Goal: Information Seeking & Learning: Learn about a topic

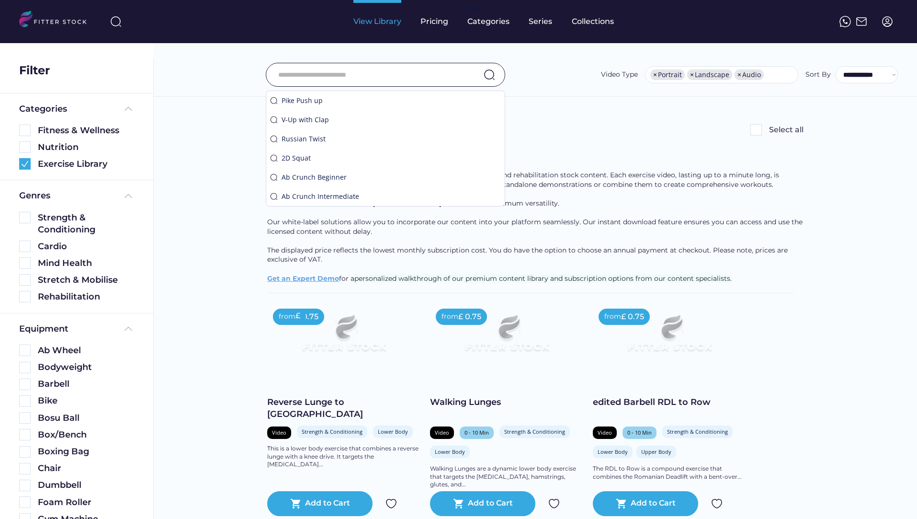
select select "**********"
click at [25, 167] on img at bounding box center [24, 163] width 11 height 11
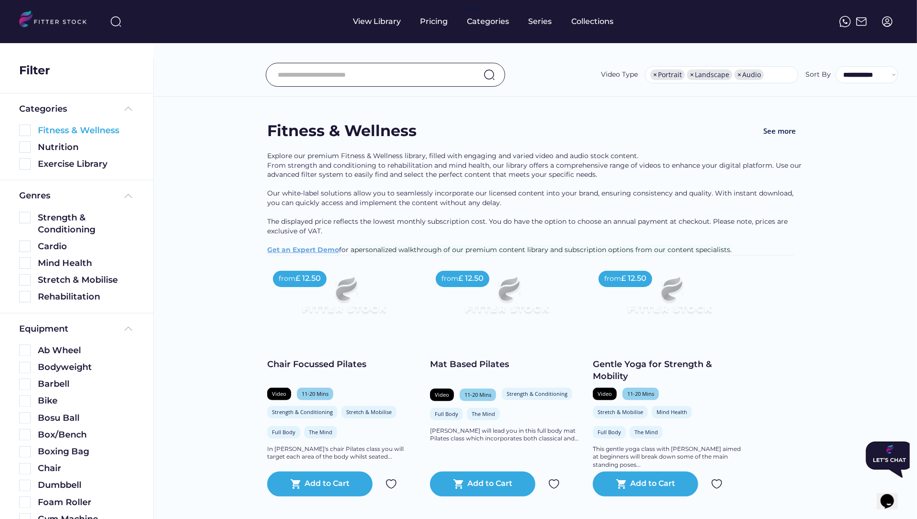
click at [24, 130] on img at bounding box center [24, 130] width 11 height 11
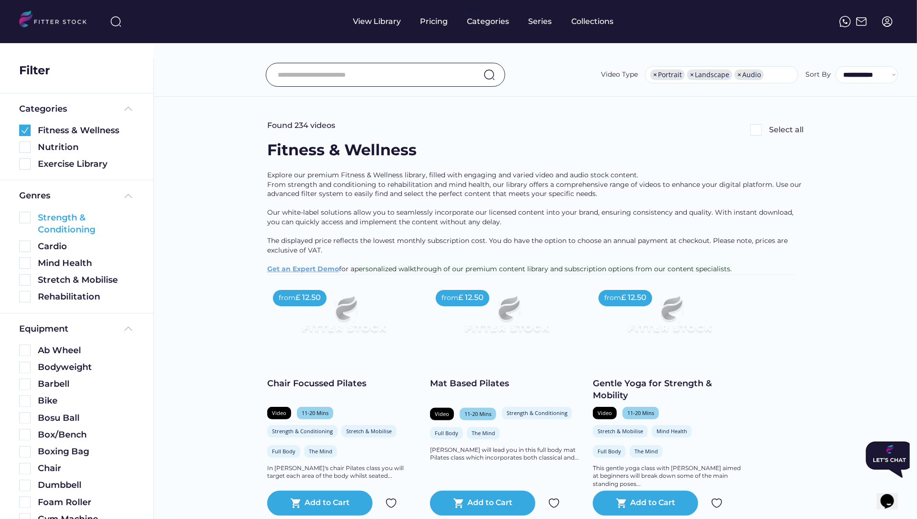
click at [23, 218] on img at bounding box center [24, 217] width 11 height 11
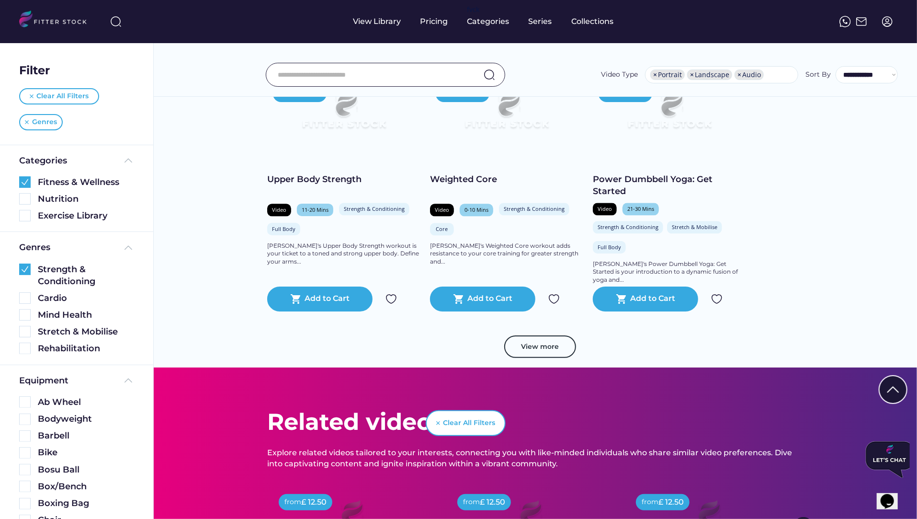
scroll to position [1629, 0]
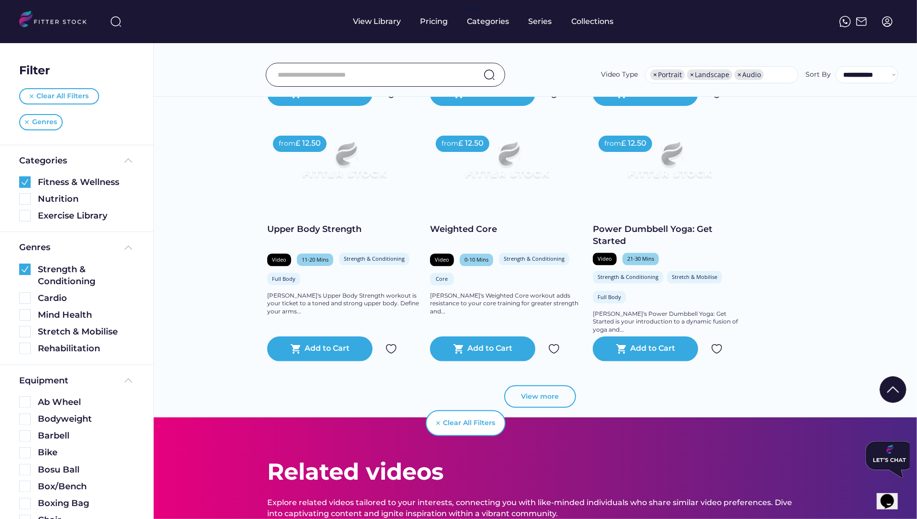
click at [542, 399] on button "View more" at bounding box center [540, 396] width 72 height 23
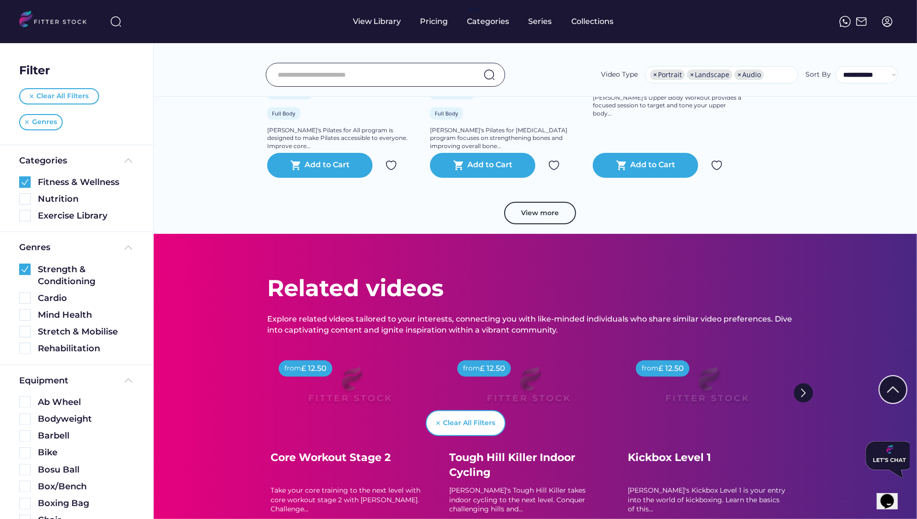
scroll to position [3525, 0]
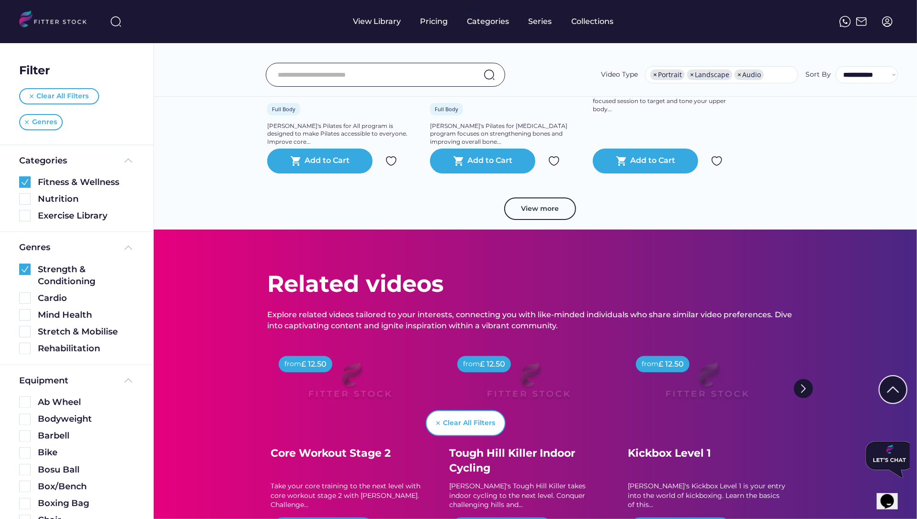
click at [554, 217] on button "View more" at bounding box center [540, 208] width 72 height 23
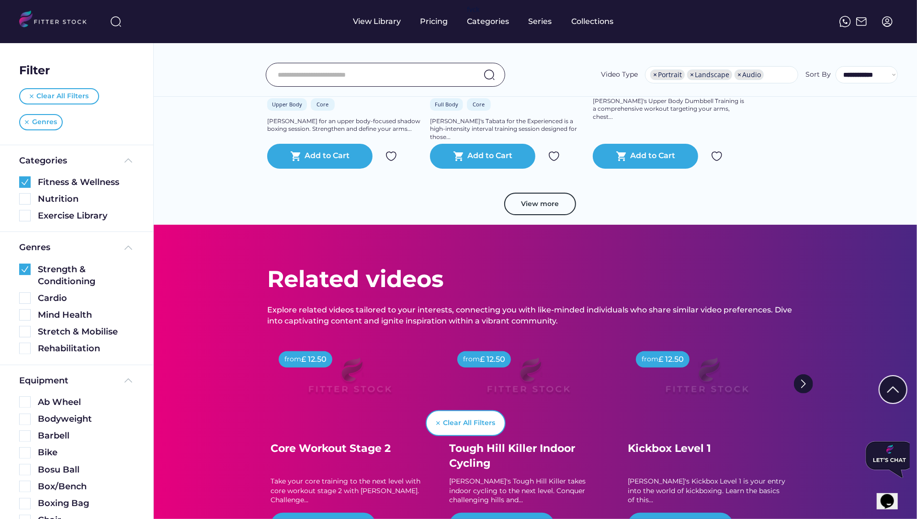
scroll to position [5226, 0]
click at [539, 214] on button "View more" at bounding box center [540, 203] width 72 height 23
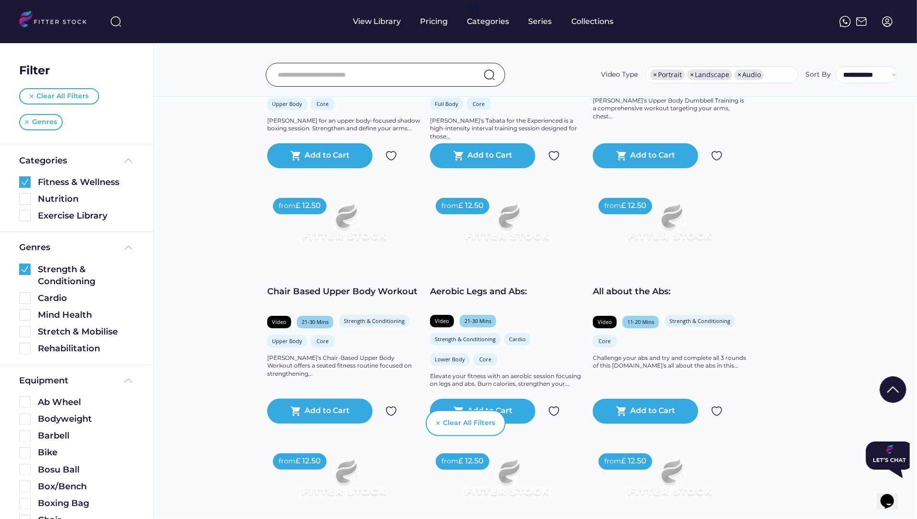
click at [517, 297] on div "Aerobic Legs and Abs:" at bounding box center [506, 291] width 153 height 12
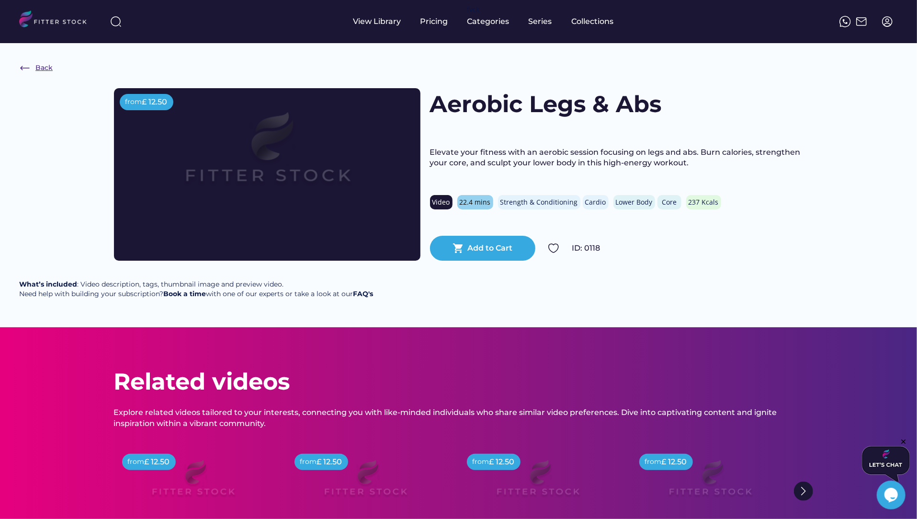
click at [49, 66] on div "Back" at bounding box center [43, 68] width 17 height 10
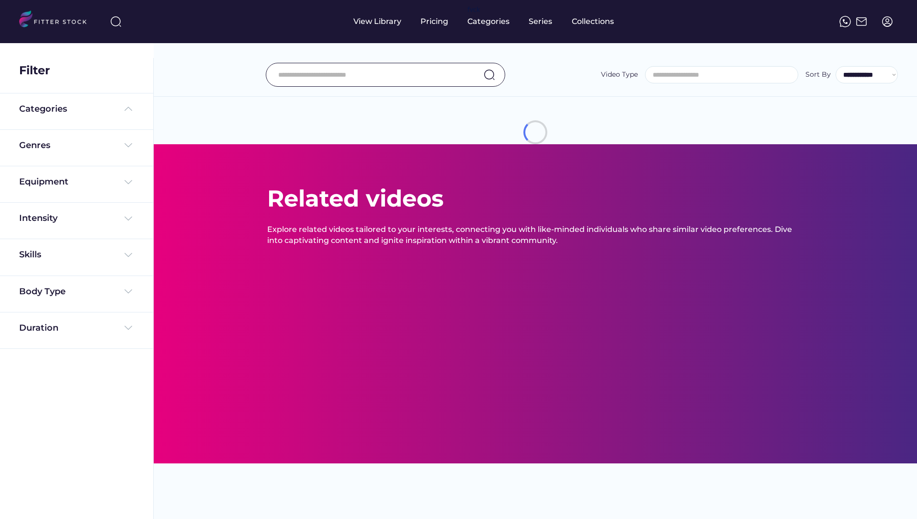
select select "**********"
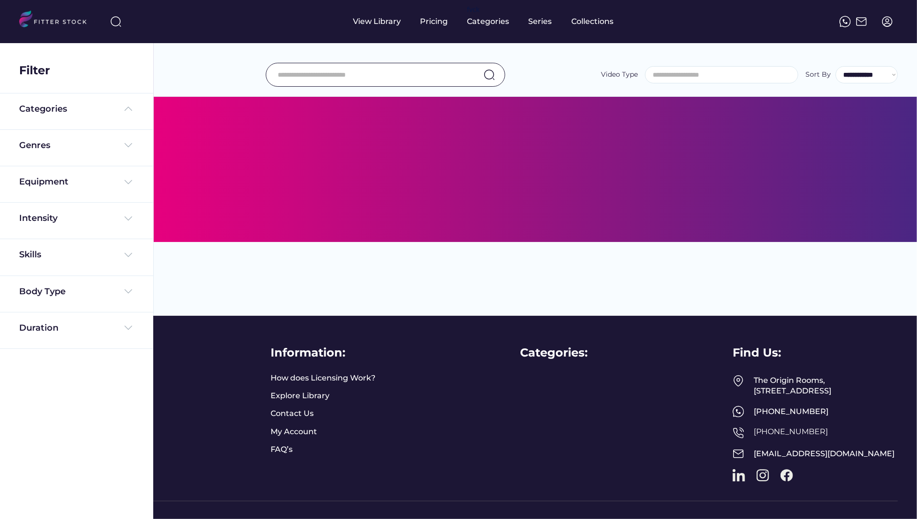
scroll to position [33, 0]
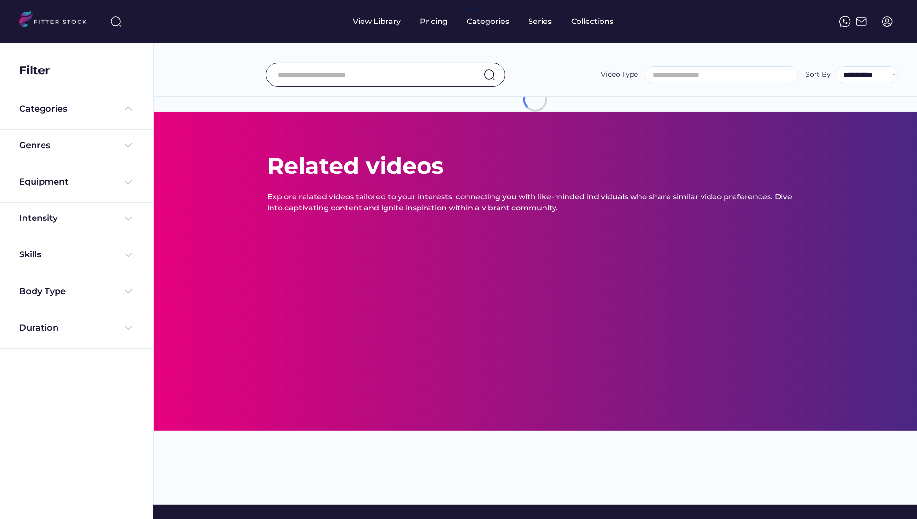
select select "**********"
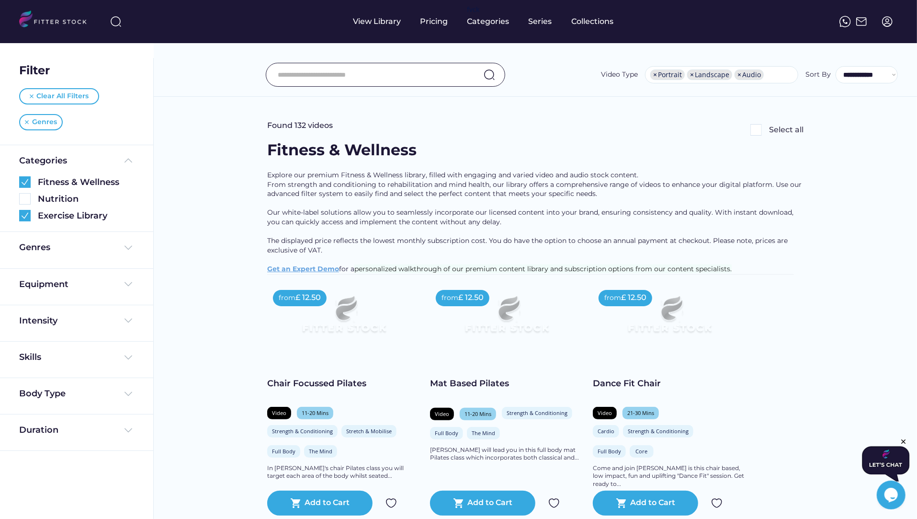
scroll to position [0, 0]
click at [23, 214] on img at bounding box center [24, 215] width 11 height 11
click at [27, 122] on img at bounding box center [26, 122] width 4 height 4
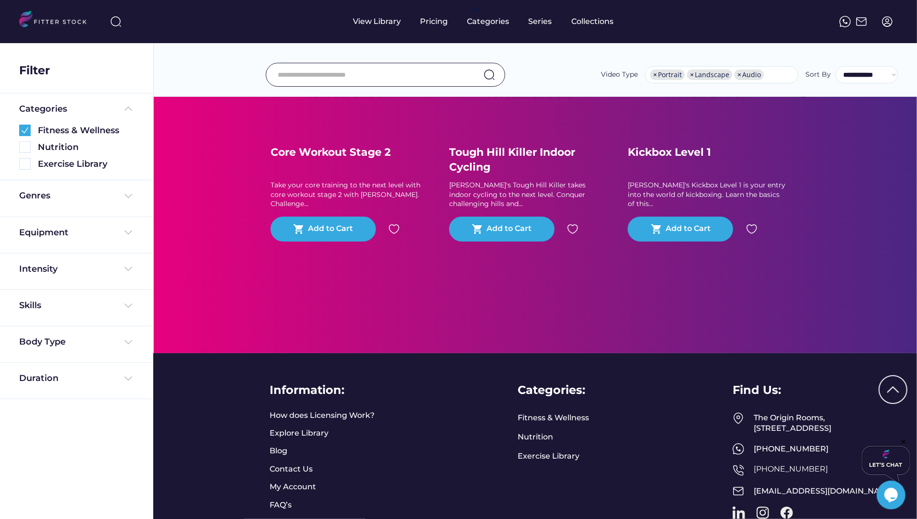
scroll to position [1837, 0]
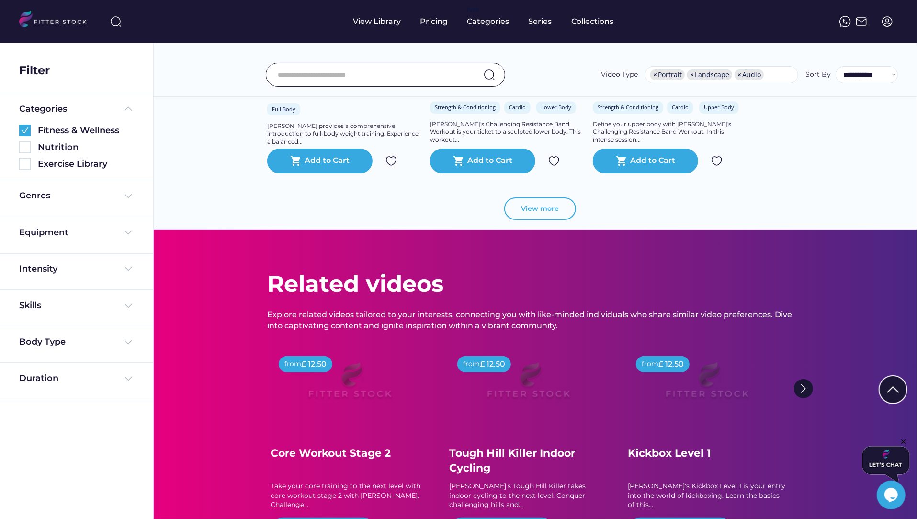
click at [534, 219] on button "View more" at bounding box center [540, 208] width 72 height 23
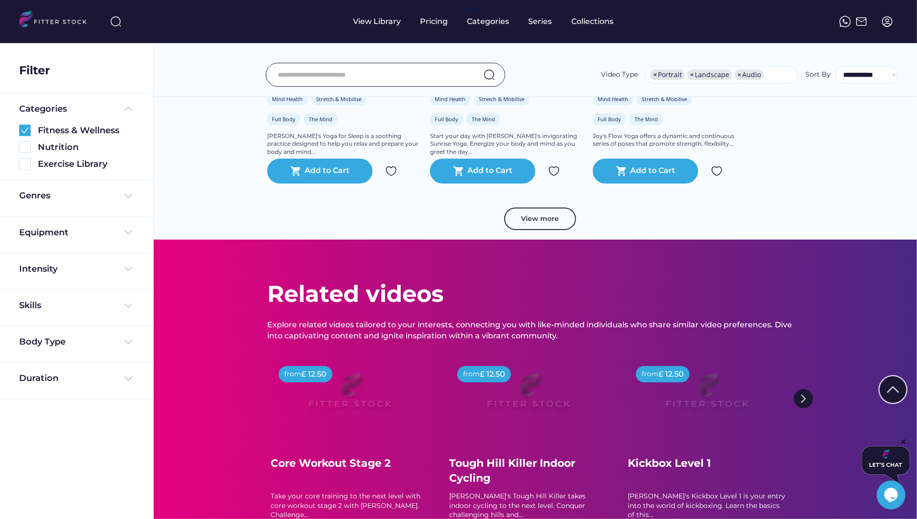
scroll to position [3520, 0]
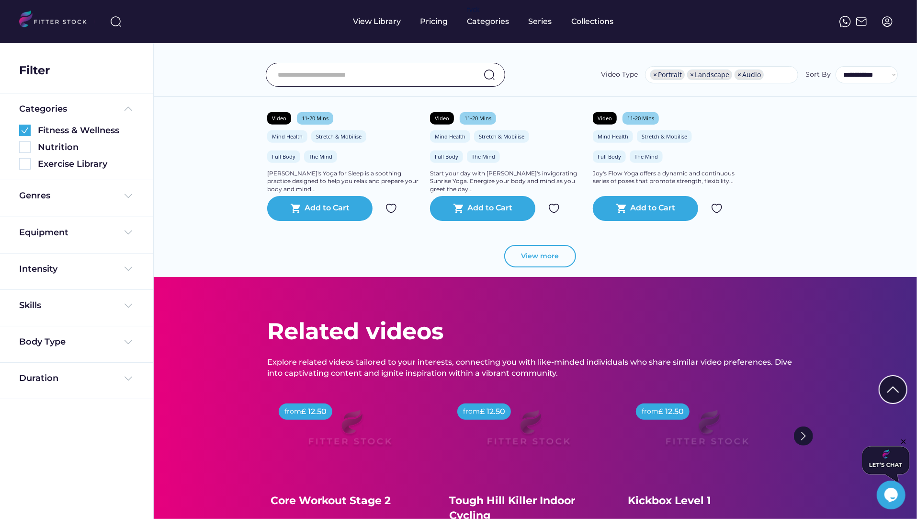
click at [539, 268] on button "View more" at bounding box center [540, 256] width 72 height 23
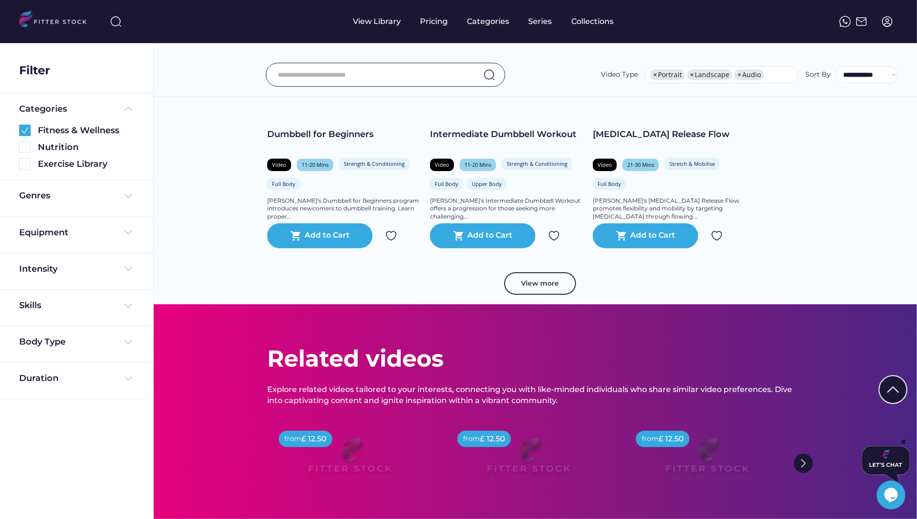
scroll to position [5185, 0]
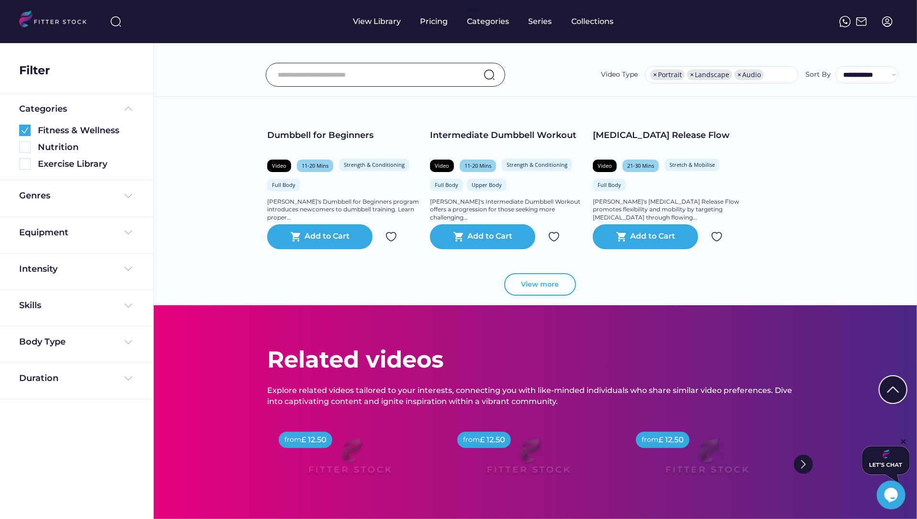
click at [540, 296] on button "View more" at bounding box center [540, 284] width 72 height 23
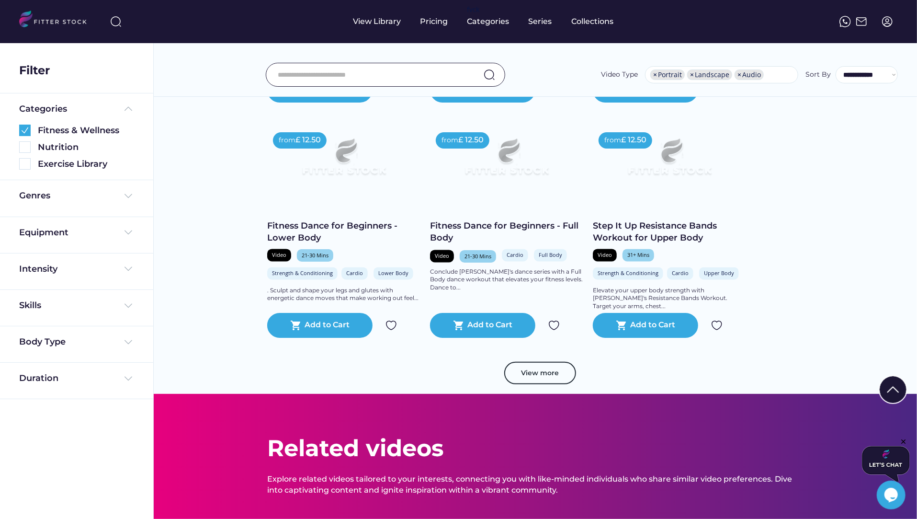
scroll to position [6796, 0]
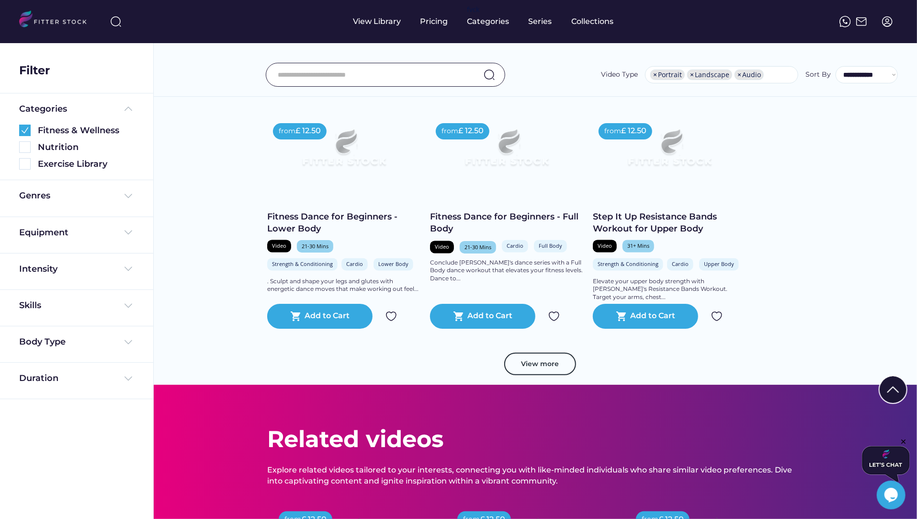
click at [535, 385] on div "View more" at bounding box center [535, 368] width 536 height 33
click at [535, 375] on button "View more" at bounding box center [540, 363] width 72 height 23
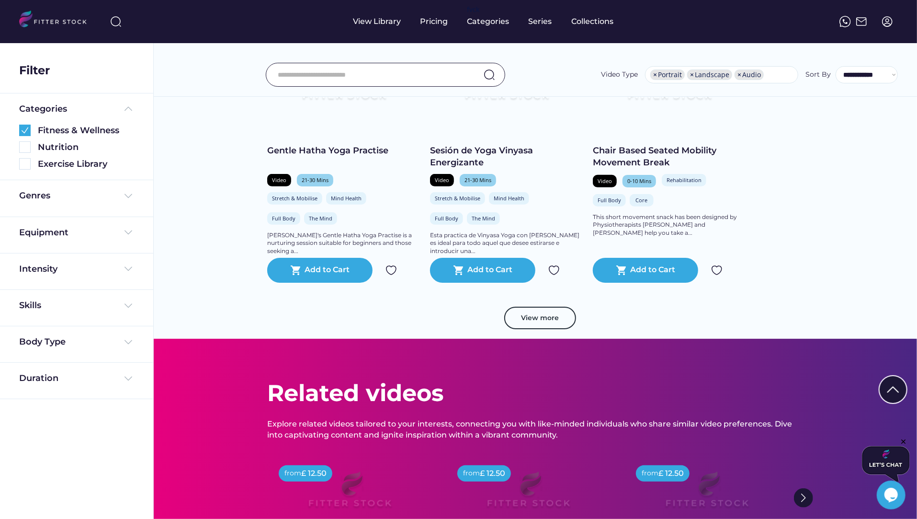
scroll to position [8614, 0]
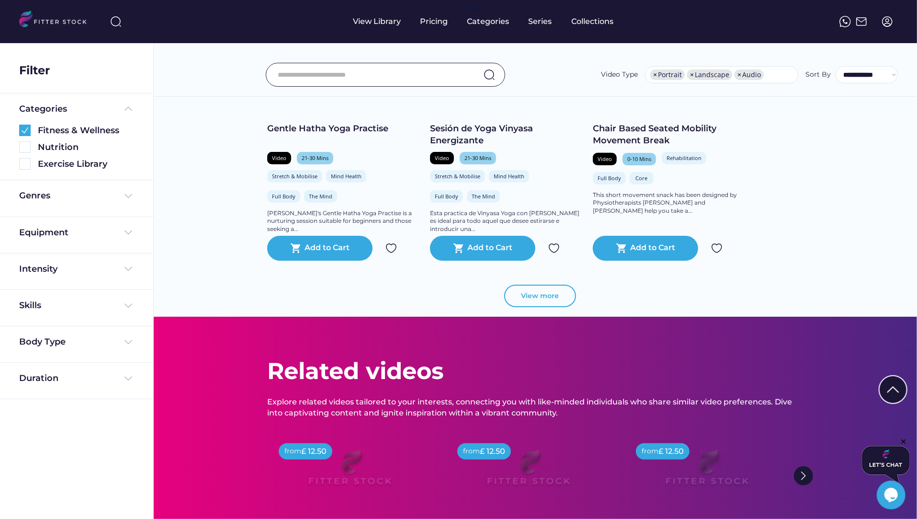
click at [532, 303] on button "View more" at bounding box center [540, 295] width 72 height 23
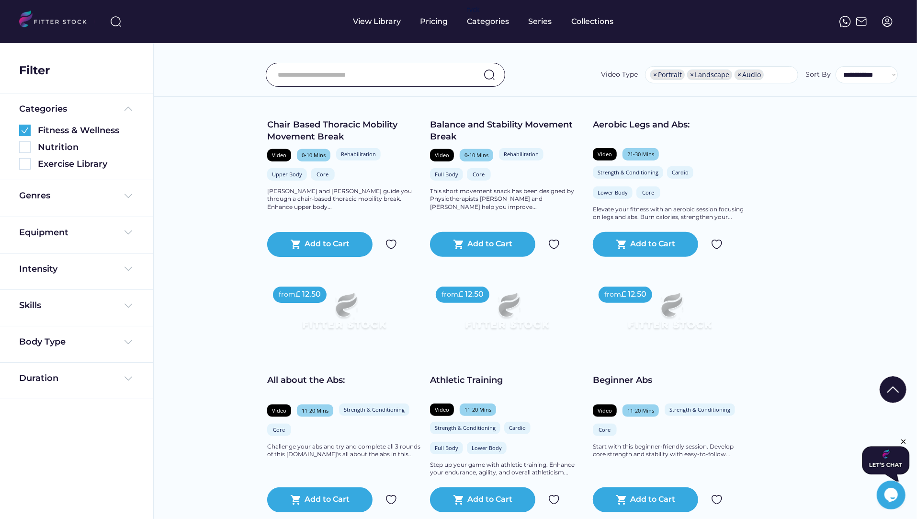
scroll to position [8875, 0]
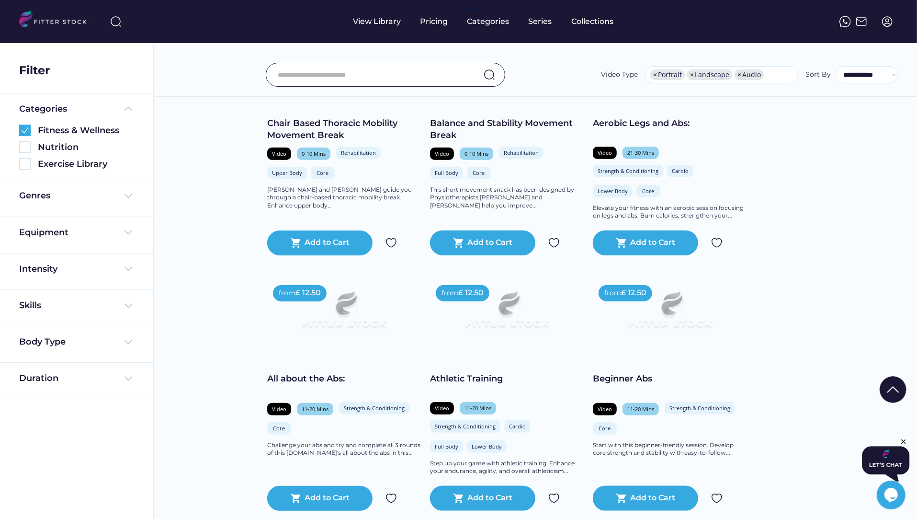
click at [610, 385] on div "Beginner Abs" at bounding box center [669, 379] width 153 height 12
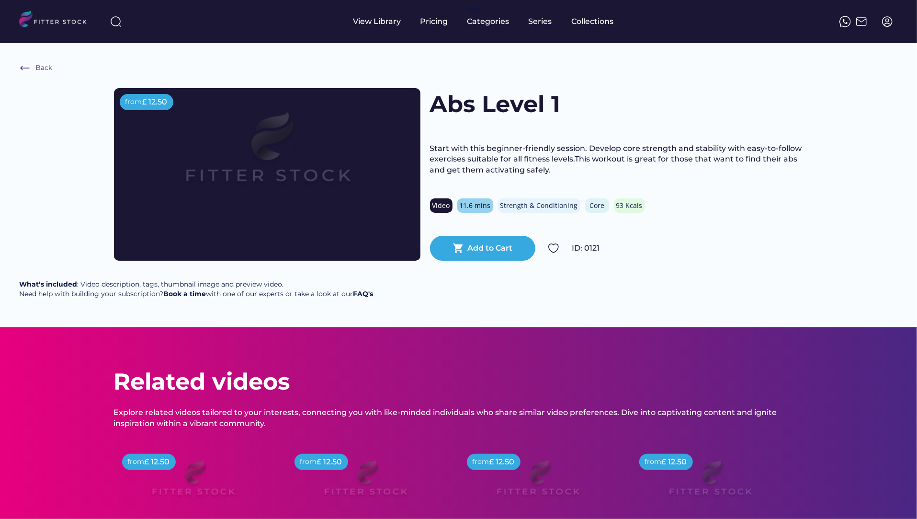
click at [39, 64] on div "Back" at bounding box center [43, 68] width 17 height 10
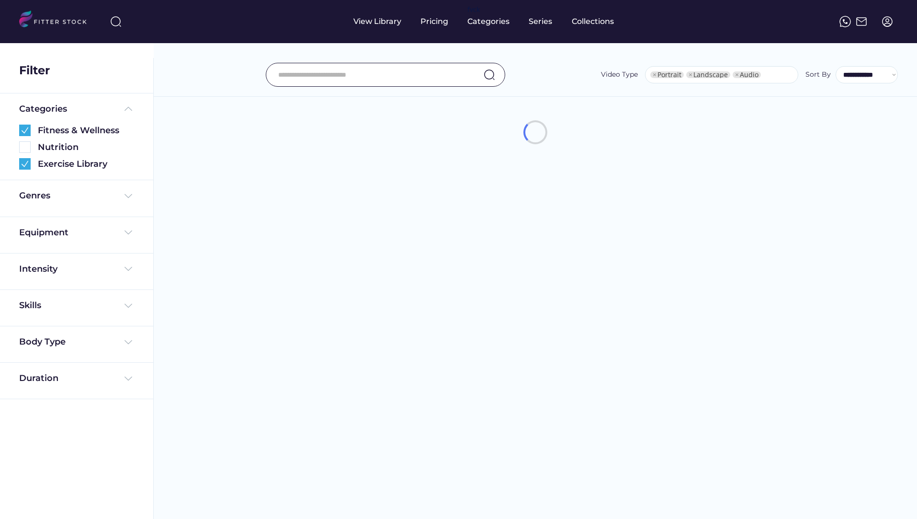
select select "**********"
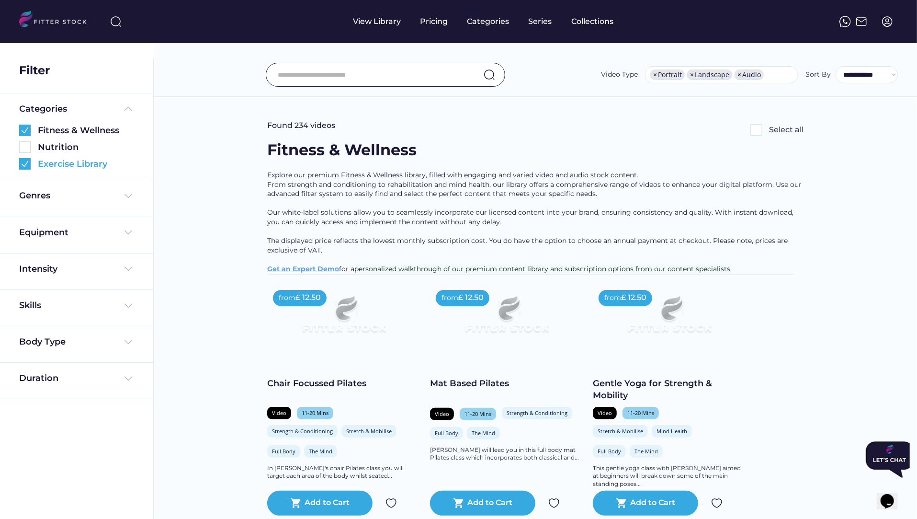
click at [27, 165] on img at bounding box center [24, 163] width 11 height 11
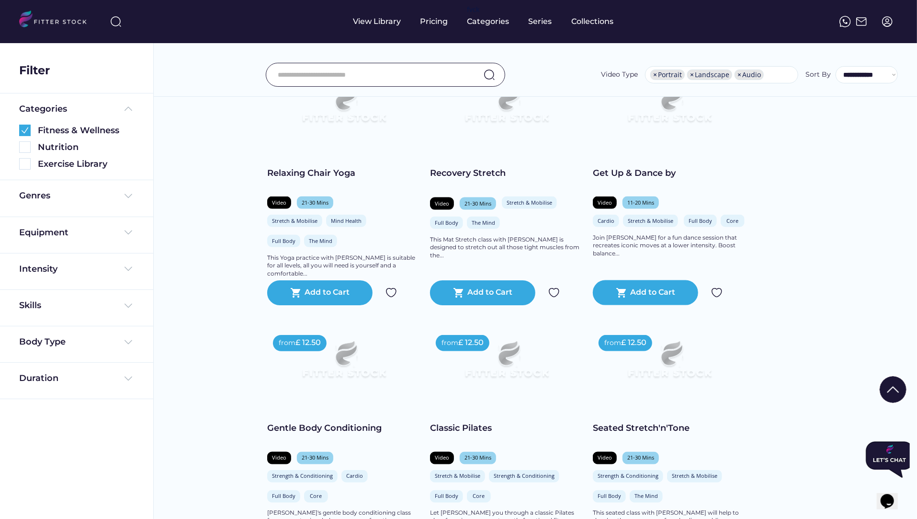
scroll to position [1350, 0]
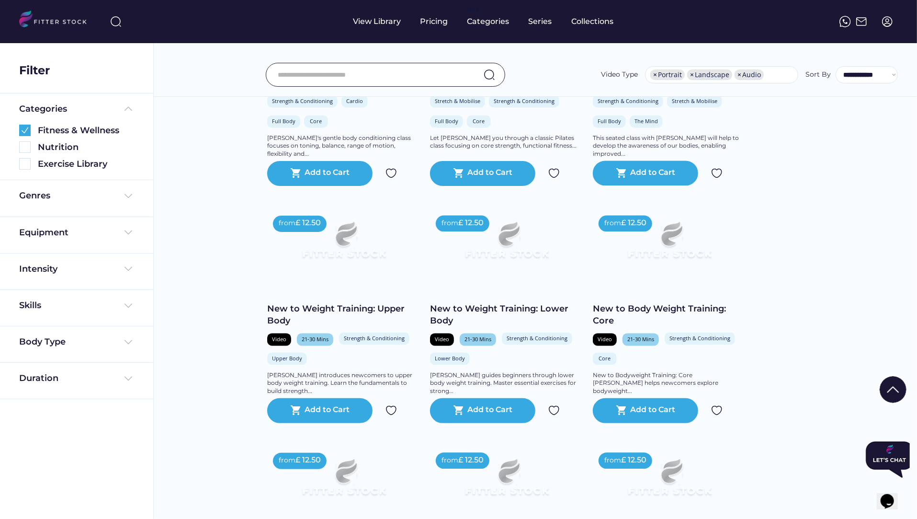
click at [40, 202] on div "Genres" at bounding box center [76, 198] width 115 height 17
click at [43, 198] on div "Genres" at bounding box center [34, 196] width 31 height 12
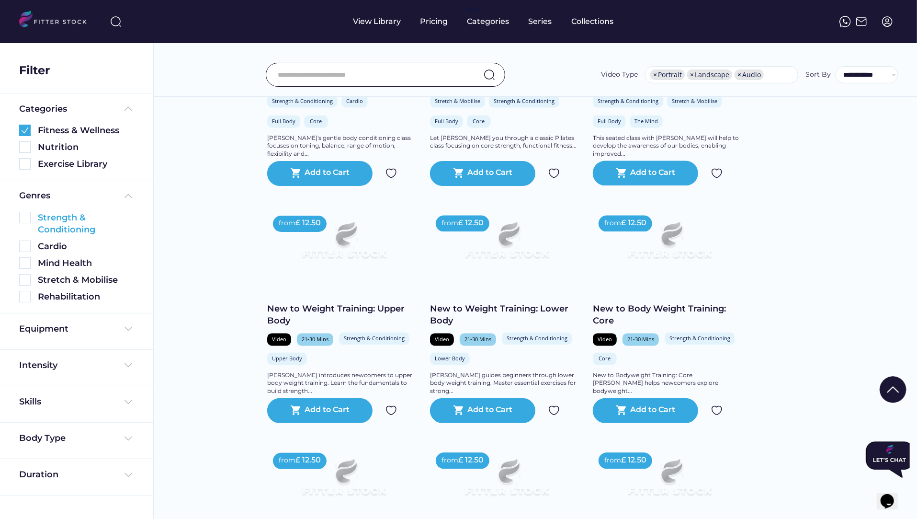
click at [27, 218] on img at bounding box center [24, 217] width 11 height 11
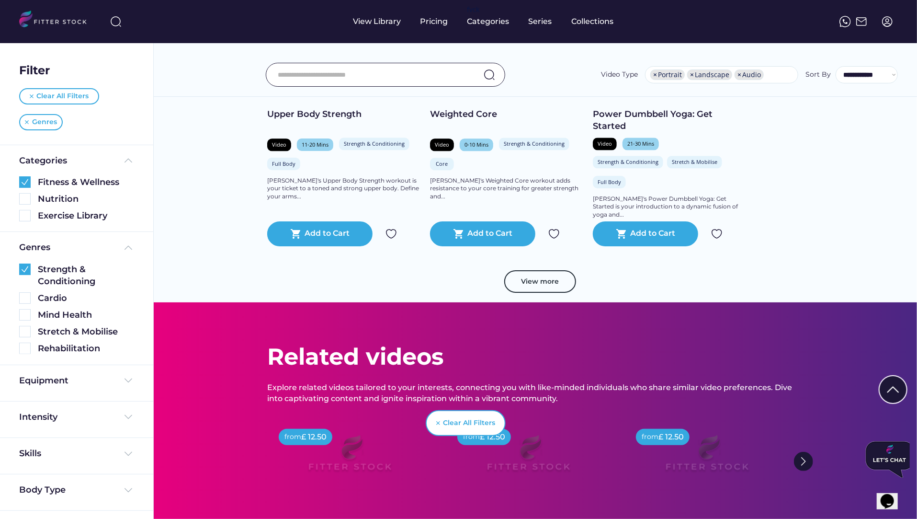
scroll to position [1724, 0]
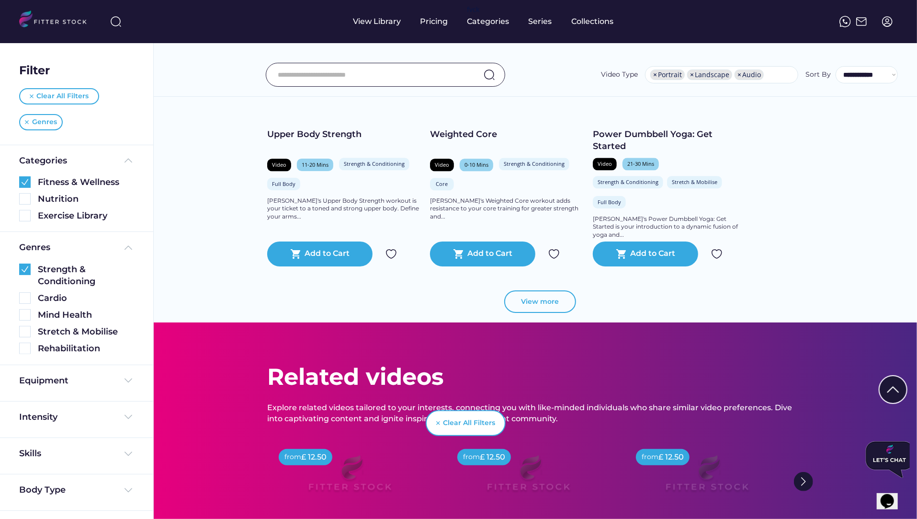
click at [556, 306] on button "View more" at bounding box center [540, 301] width 72 height 23
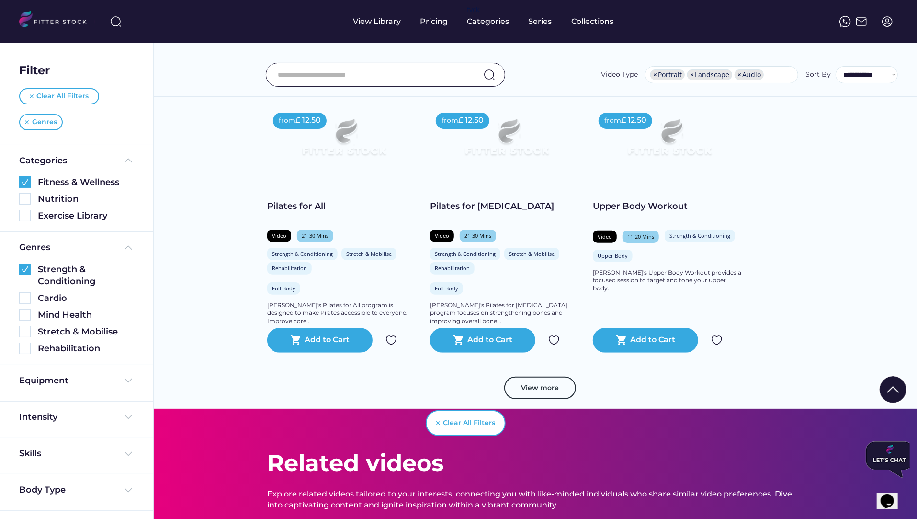
scroll to position [3343, 0]
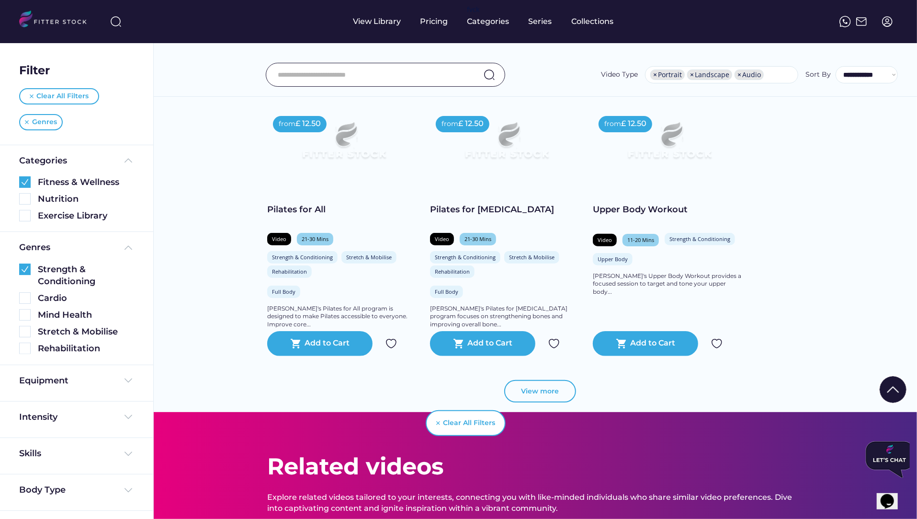
click at [545, 403] on button "View more" at bounding box center [540, 391] width 72 height 23
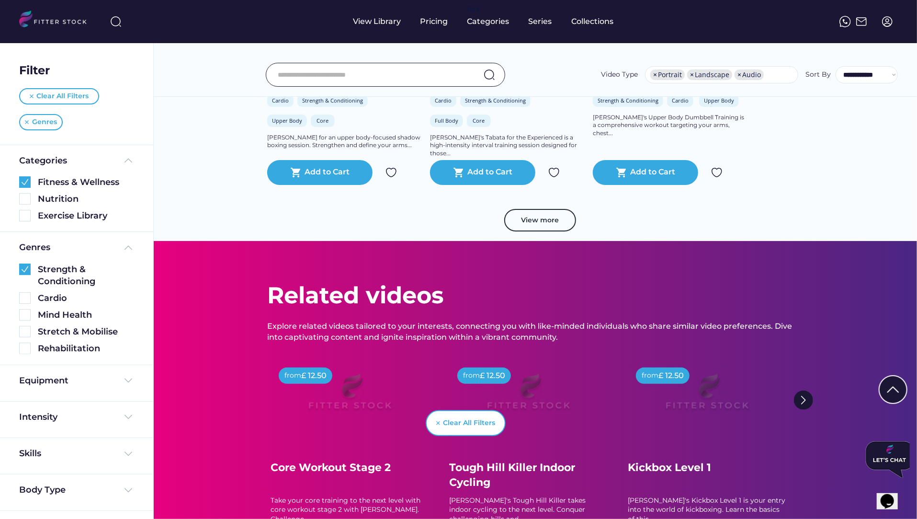
scroll to position [5211, 0]
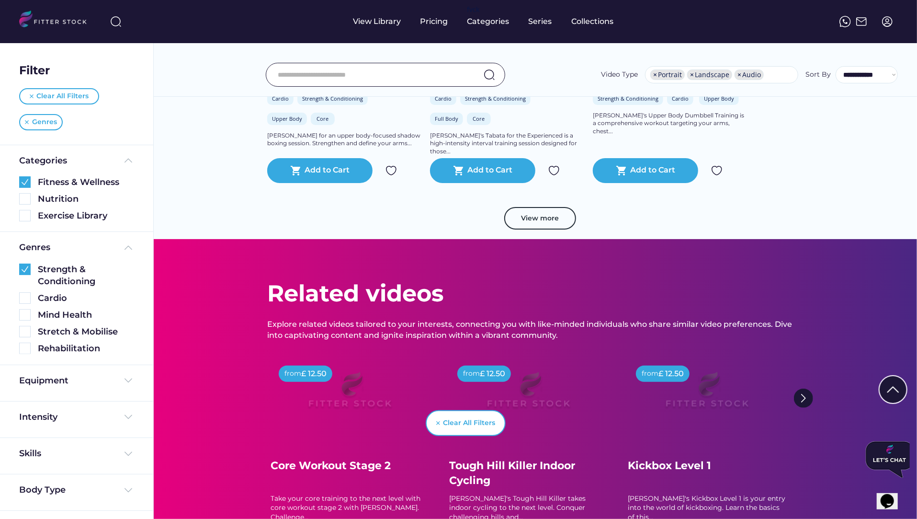
click at [544, 230] on button "View more" at bounding box center [540, 218] width 72 height 23
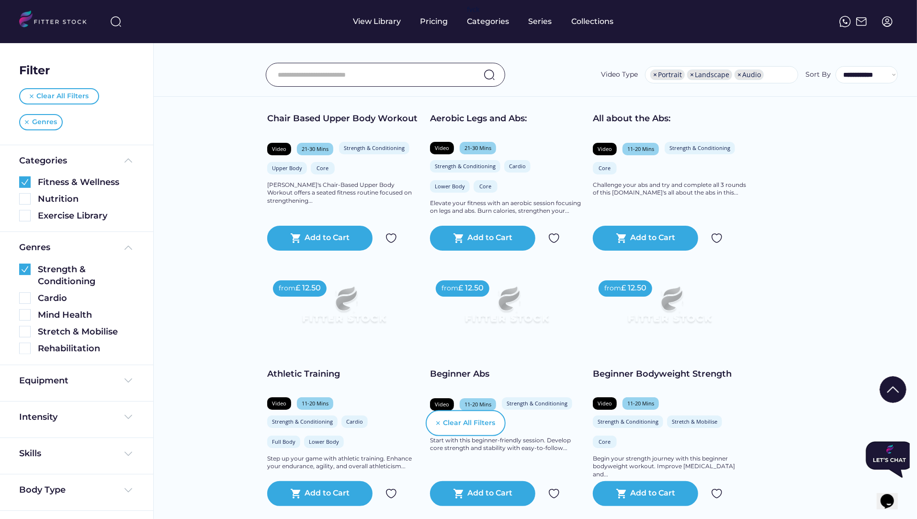
scroll to position [5400, 0]
click at [630, 379] on div "Beginner Bodyweight Strength" at bounding box center [669, 373] width 153 height 12
